Goal: Task Accomplishment & Management: Use online tool/utility

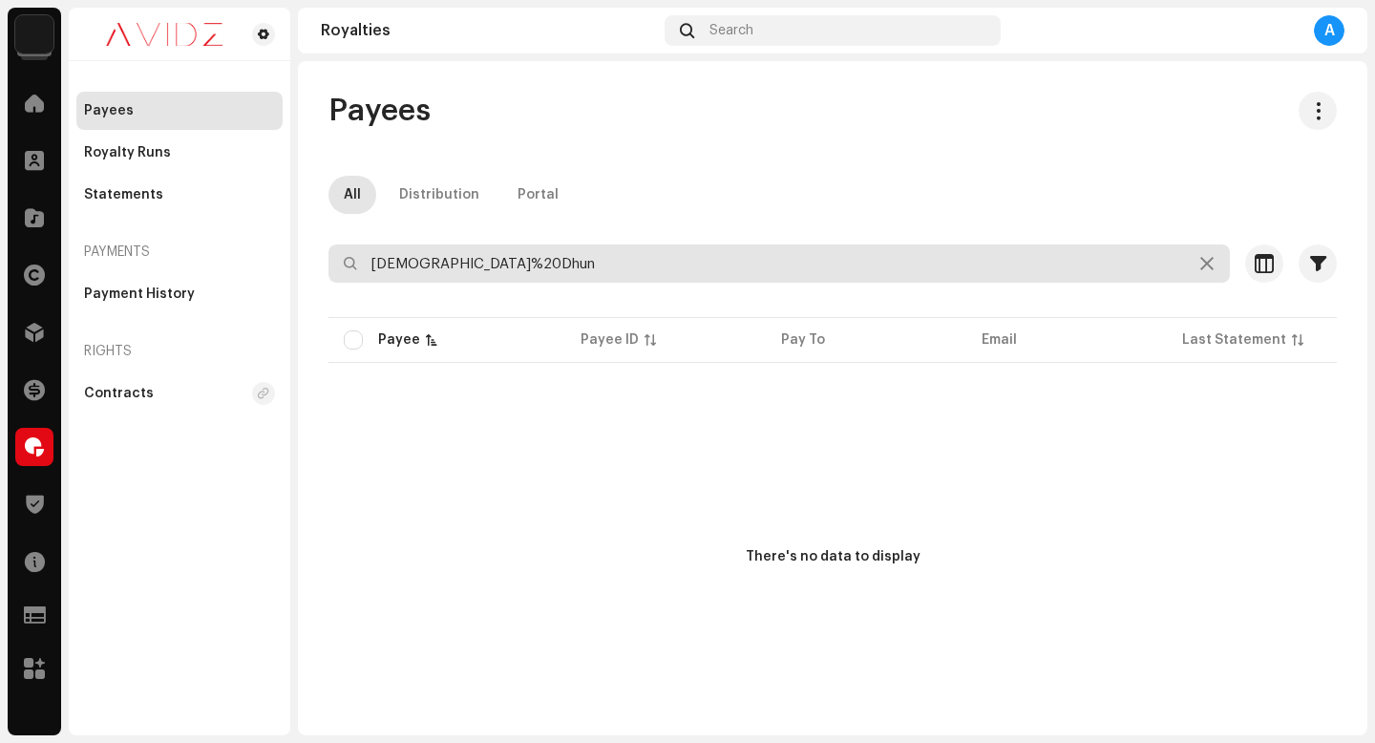
click at [962, 268] on input "[DEMOGRAPHIC_DATA]%20Dhun" at bounding box center [780, 264] width 902 height 38
type input "MGF Productions"
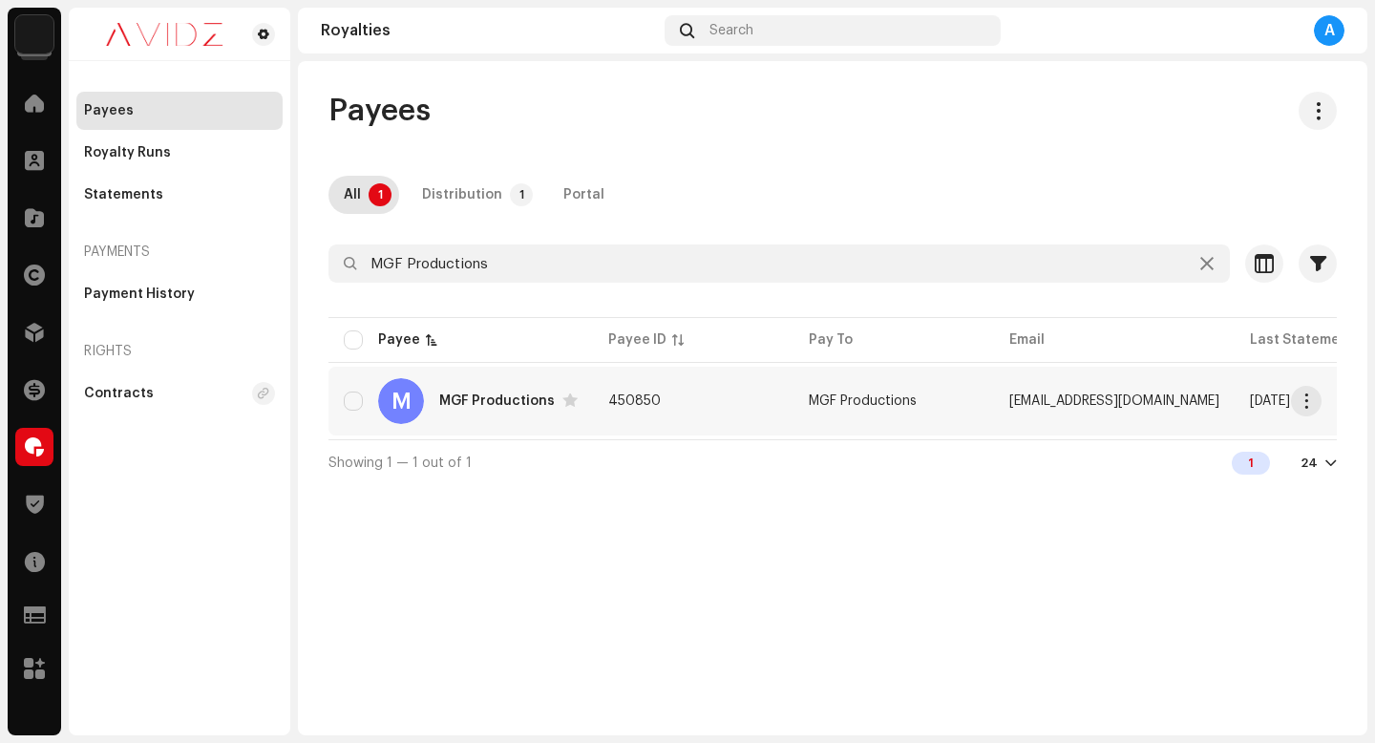
click at [1311, 427] on td "[DATE]" at bounding box center [1335, 401] width 201 height 69
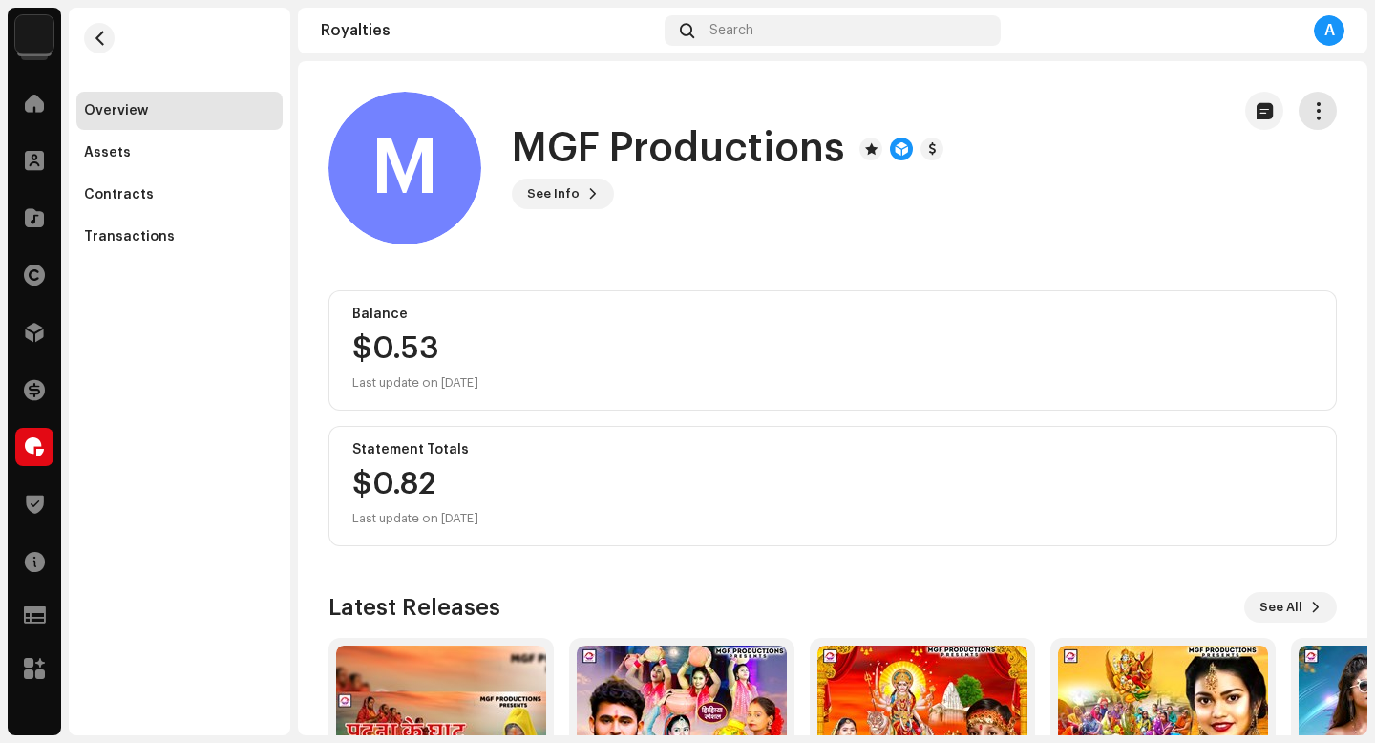
click at [1310, 110] on span "button" at bounding box center [1319, 110] width 18 height 15
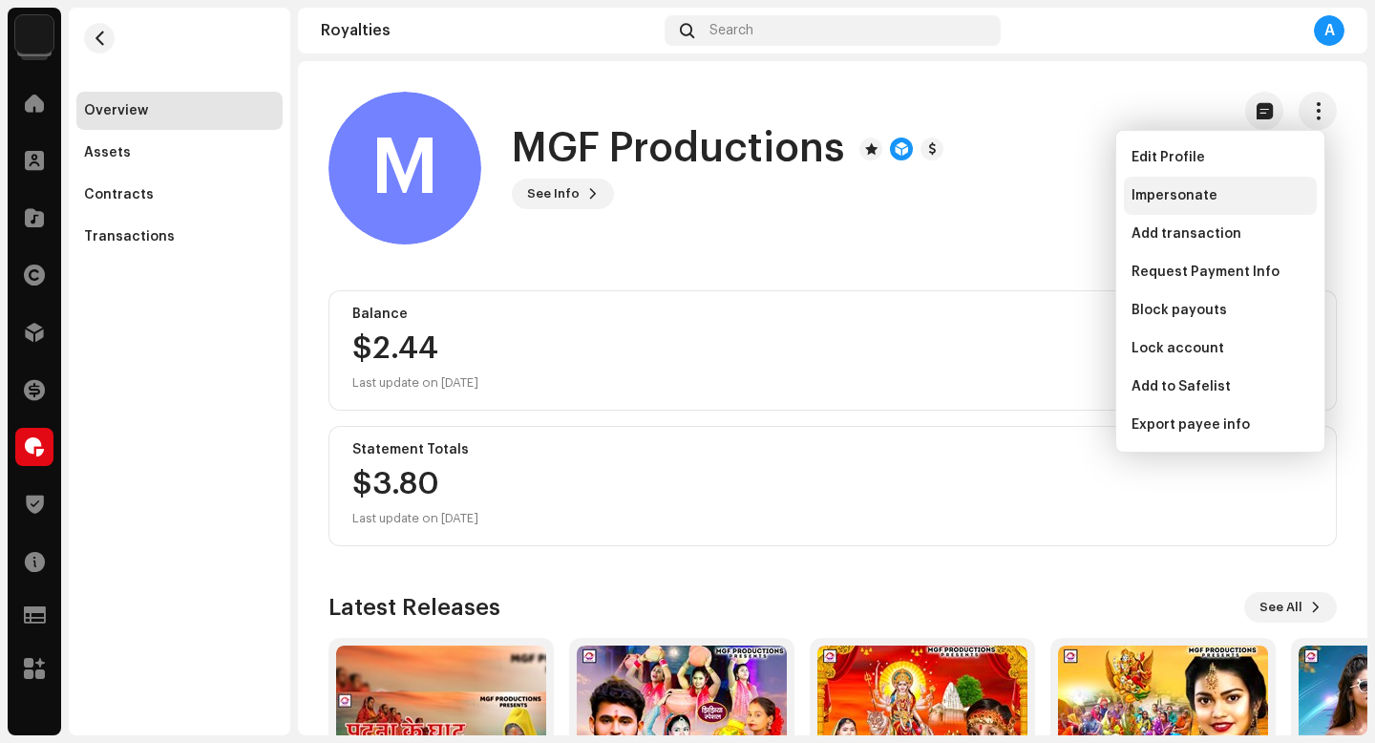
click at [1266, 195] on div "Impersonate" at bounding box center [1221, 195] width 178 height 15
